Goal: Transaction & Acquisition: Subscribe to service/newsletter

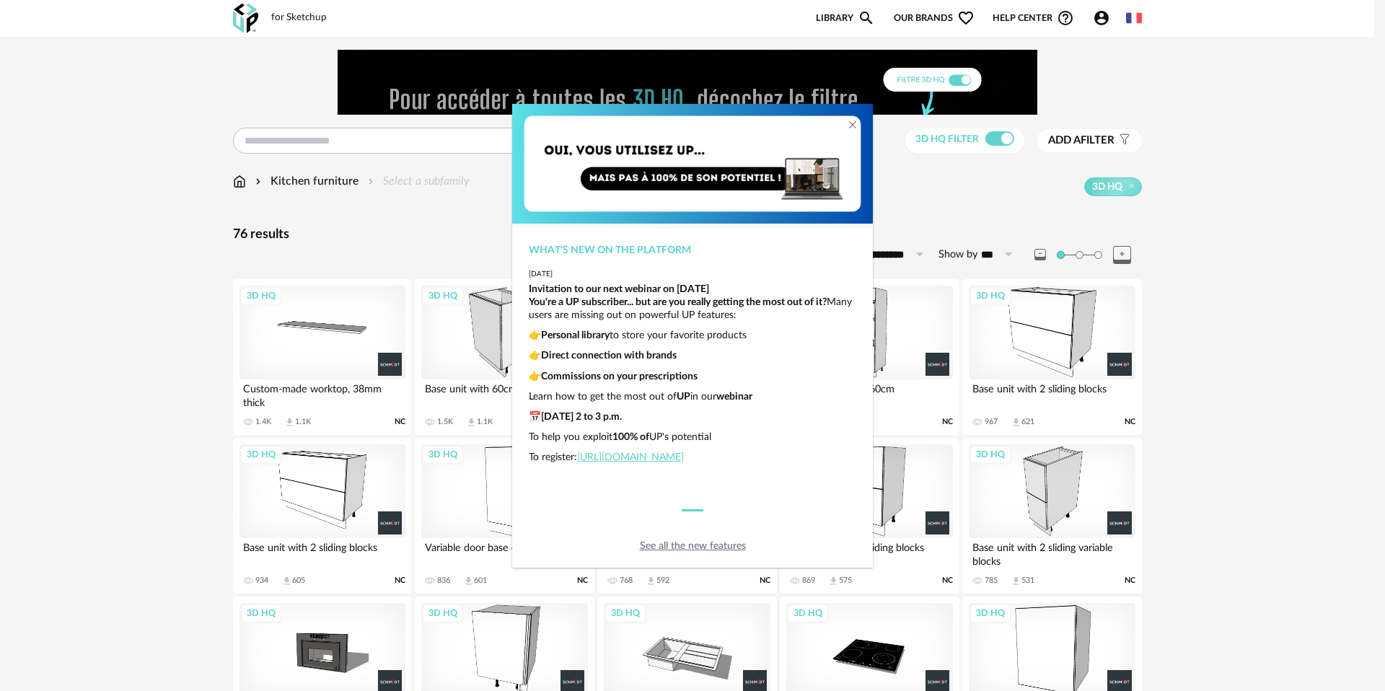
click at [1046, 338] on div "What's new on the platform [DATE] Invitation to our next webinar on [DATE] You'…" at bounding box center [692, 345] width 1385 height 691
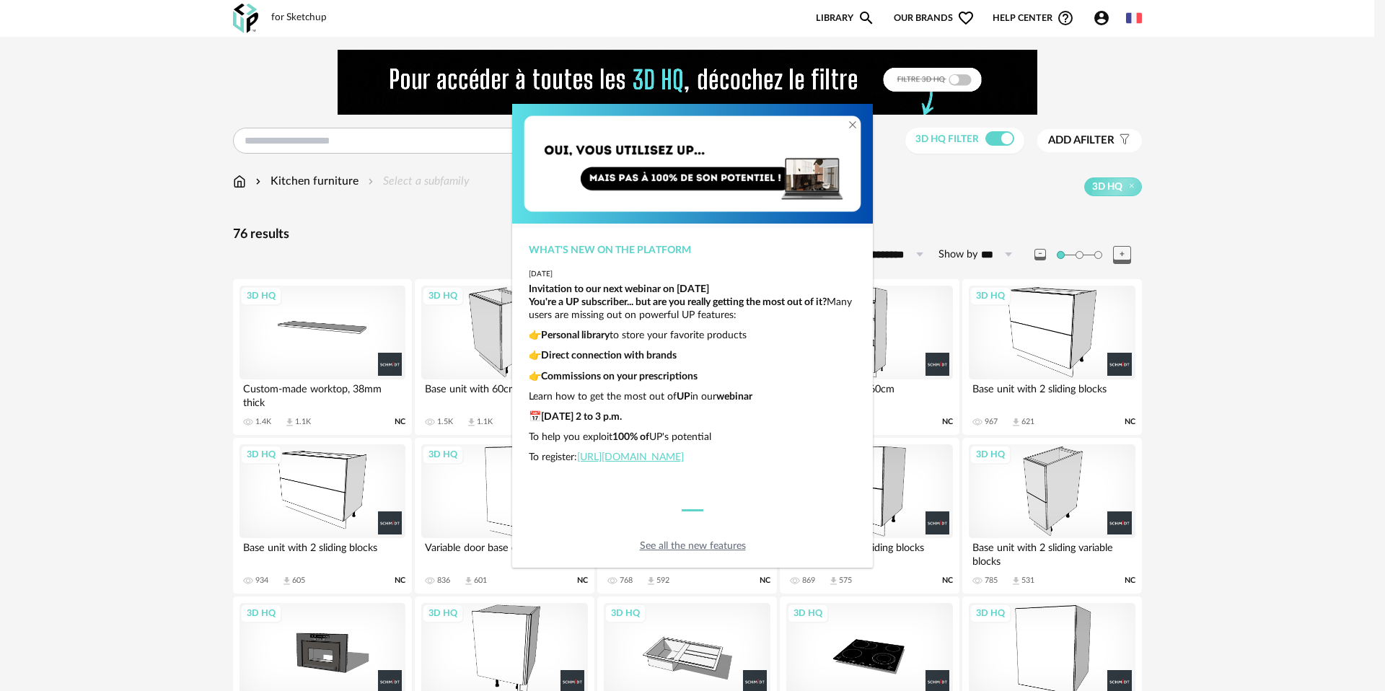
click at [1044, 341] on div "What's new on the platform [DATE] Invitation to our next webinar on [DATE] You'…" at bounding box center [692, 345] width 1385 height 691
click at [853, 123] on icon "Close" at bounding box center [853, 125] width 12 height 12
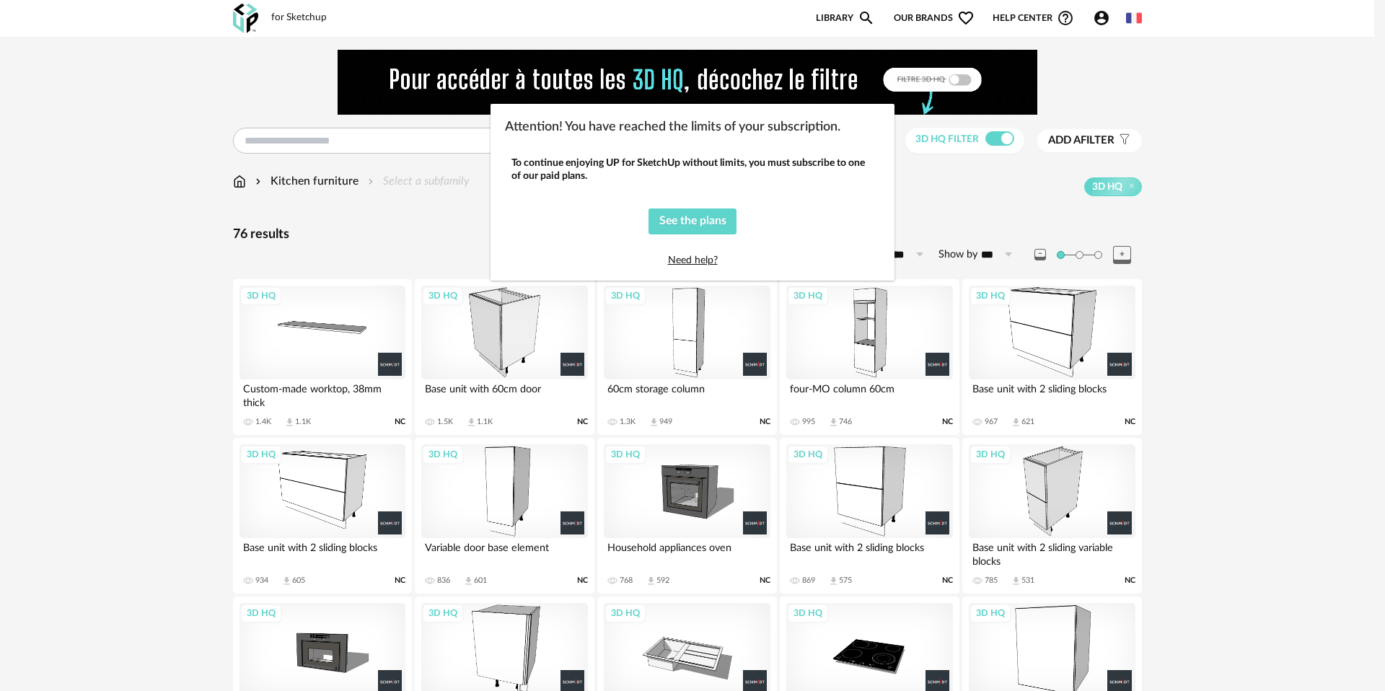
click at [861, 500] on div "Attention! You have reached the limits of your subscription. To continue enjoyi…" at bounding box center [692, 345] width 1385 height 691
click at [1059, 468] on div "Attention! You have reached the limits of your subscription. To continue enjoyi…" at bounding box center [692, 345] width 1385 height 691
click at [695, 223] on font "See the plans" at bounding box center [692, 221] width 67 height 12
